Goal: Task Accomplishment & Management: Complete application form

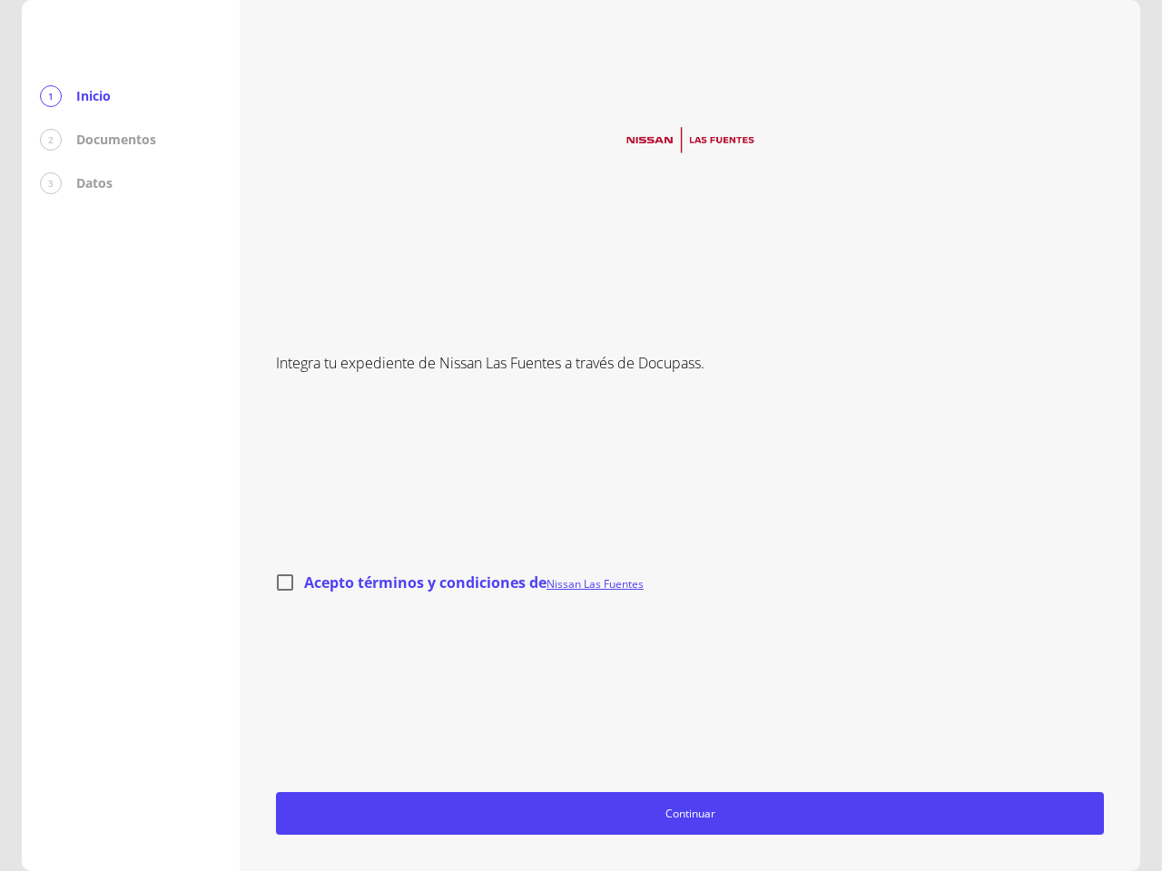
click at [581, 436] on div "Integra tu expediente de Nissan Las Fuentes a través de Docupass. Acepto términ…" at bounding box center [690, 435] width 828 height 799
click at [690, 813] on span "Continuar" at bounding box center [690, 813] width 812 height 19
